Goal: Go to known website: Access a specific website the user already knows

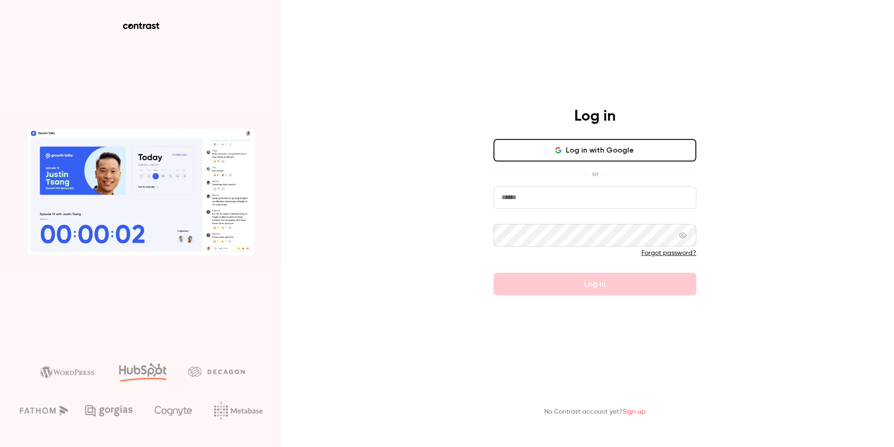
click at [575, 154] on button "Log in with Google" at bounding box center [594, 150] width 203 height 23
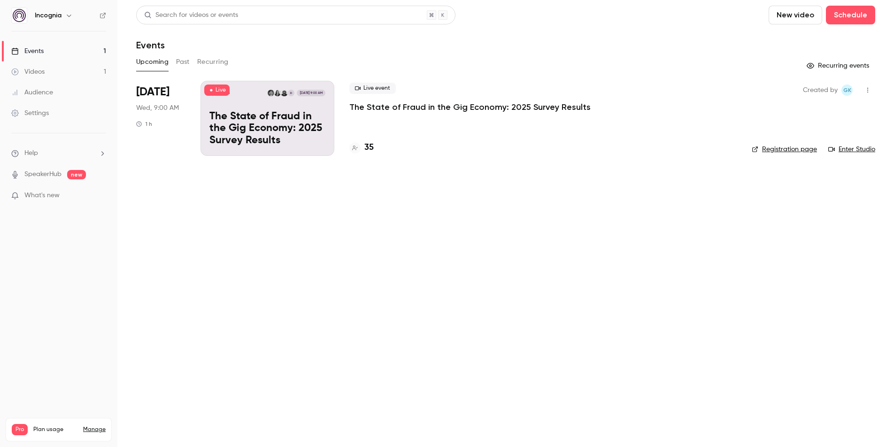
click at [861, 148] on link "Enter Studio" at bounding box center [851, 149] width 47 height 9
